Goal: Information Seeking & Learning: Find specific fact

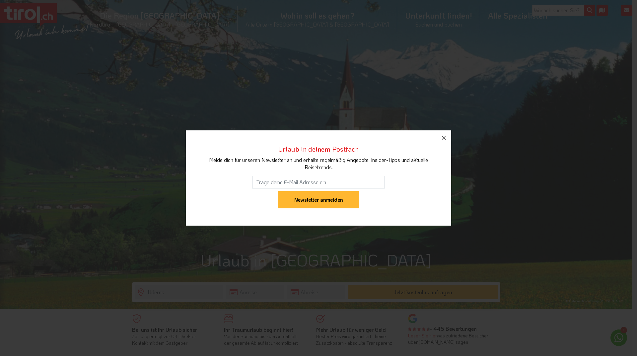
click at [444, 136] on icon "button" at bounding box center [444, 138] width 8 height 8
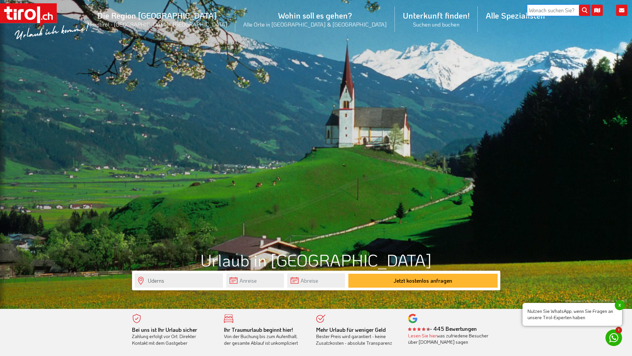
drag, startPoint x: 55, startPoint y: 3, endPoint x: 555, endPoint y: 8, distance: 499.6
click at [555, 8] on input "search" at bounding box center [558, 10] width 63 height 11
type input "wetter uderns"
click at [583, 9] on icon "submit" at bounding box center [584, 10] width 11 height 11
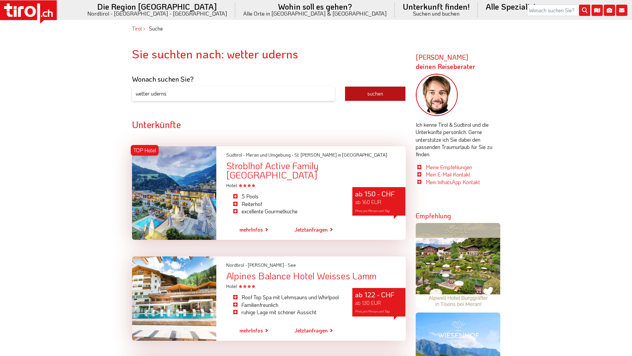
click at [368, 93] on button "suchen" at bounding box center [375, 93] width 61 height 15
click at [374, 94] on button "suchen" at bounding box center [375, 93] width 61 height 15
